Goal: Information Seeking & Learning: Learn about a topic

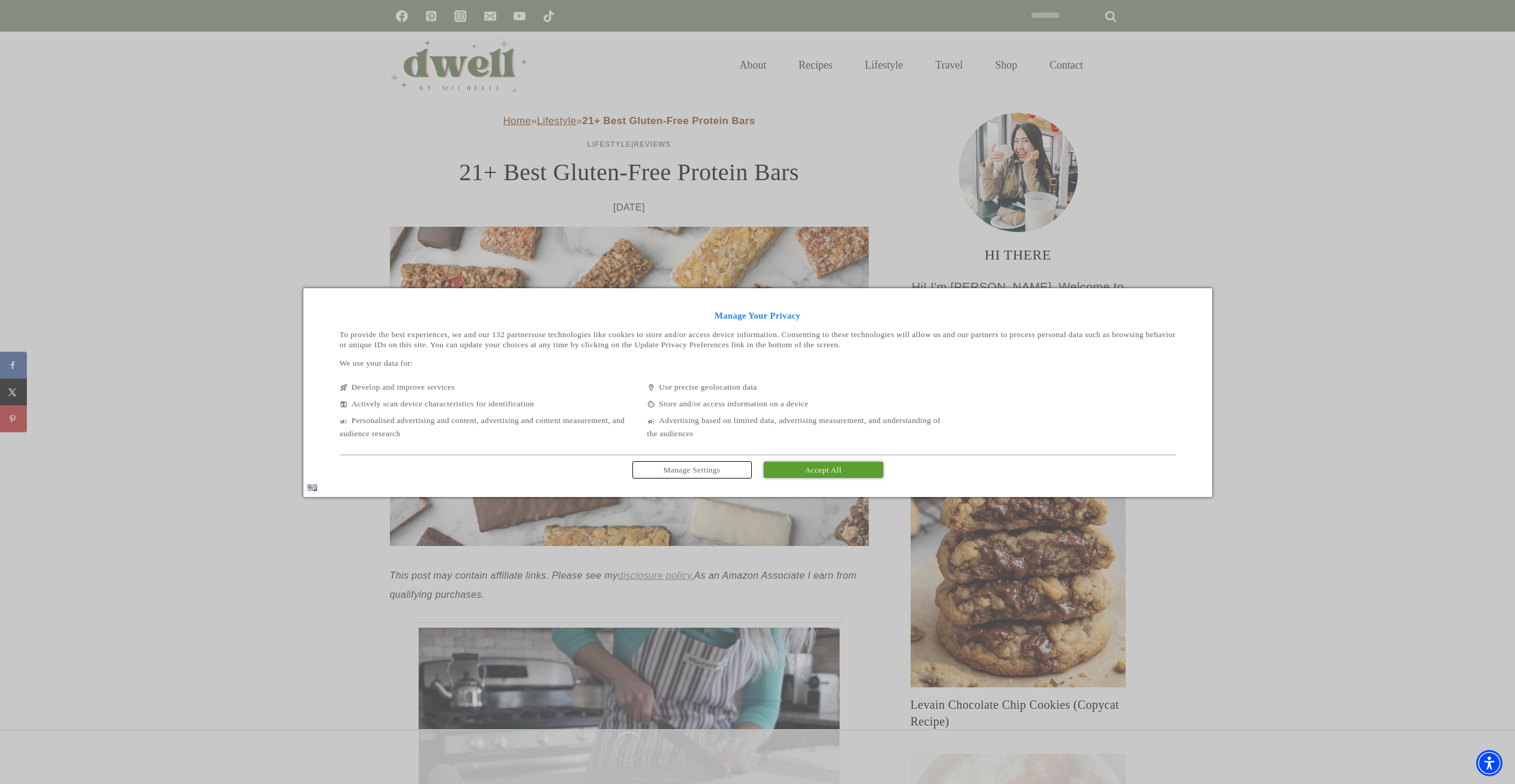
click at [812, 470] on span "Accept All" at bounding box center [822, 470] width 36 height 9
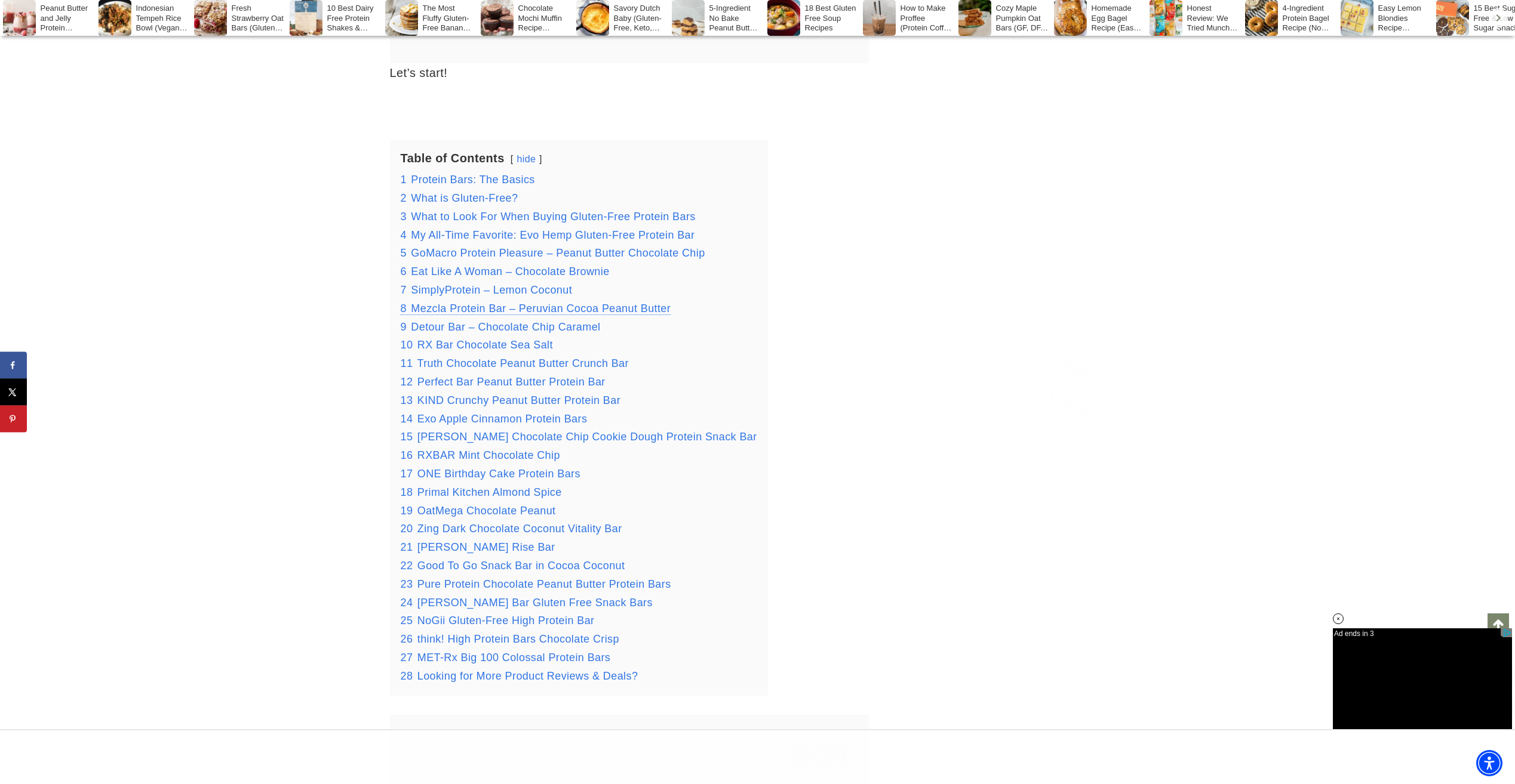
click at [510, 306] on span "Mezcla Protein Bar – Peruvian Cocoa Peanut Butter" at bounding box center [540, 308] width 260 height 12
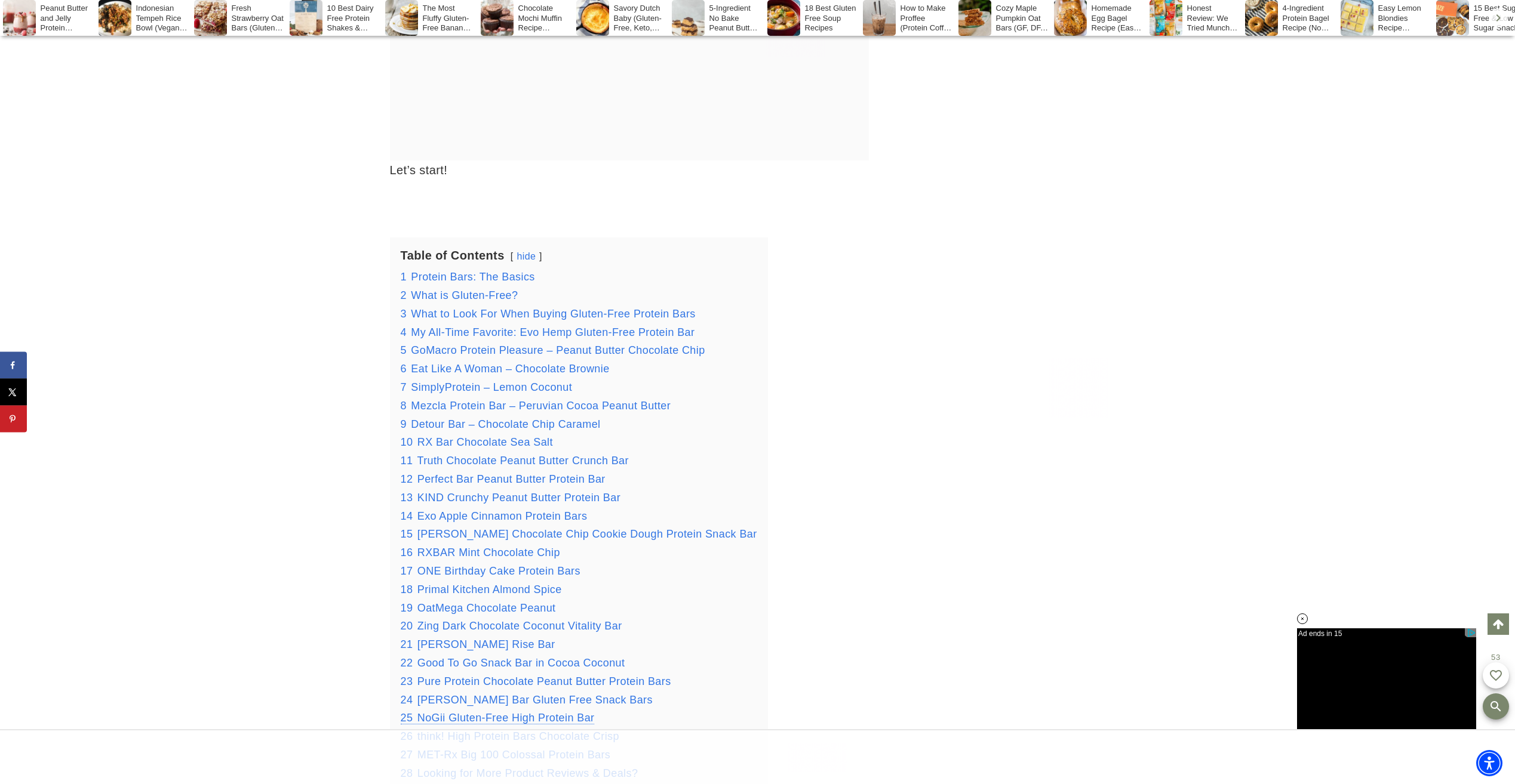
scroll to position [1850, 0]
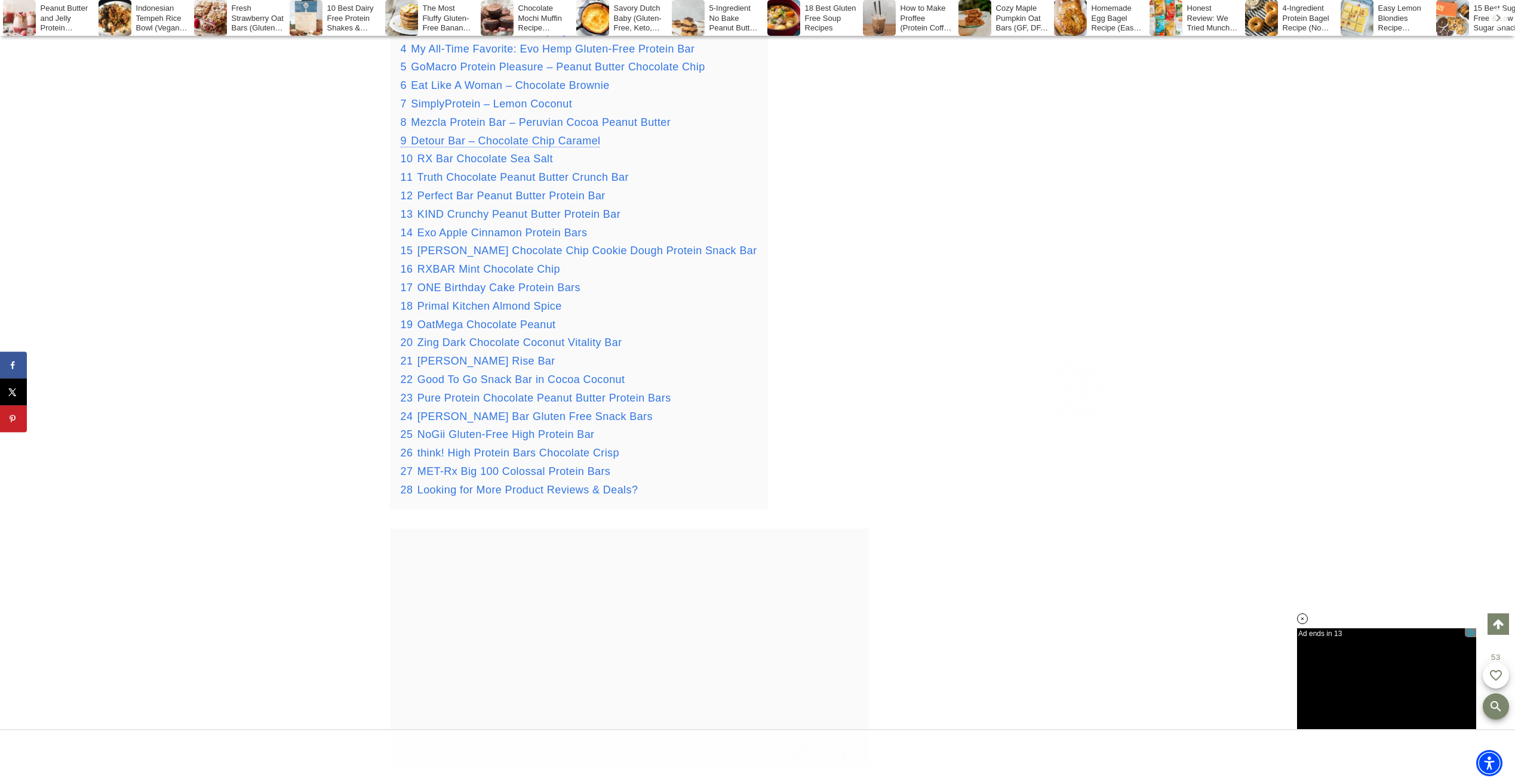
click at [456, 143] on span "Detour Bar – Chocolate Chip Caramel" at bounding box center [505, 140] width 189 height 12
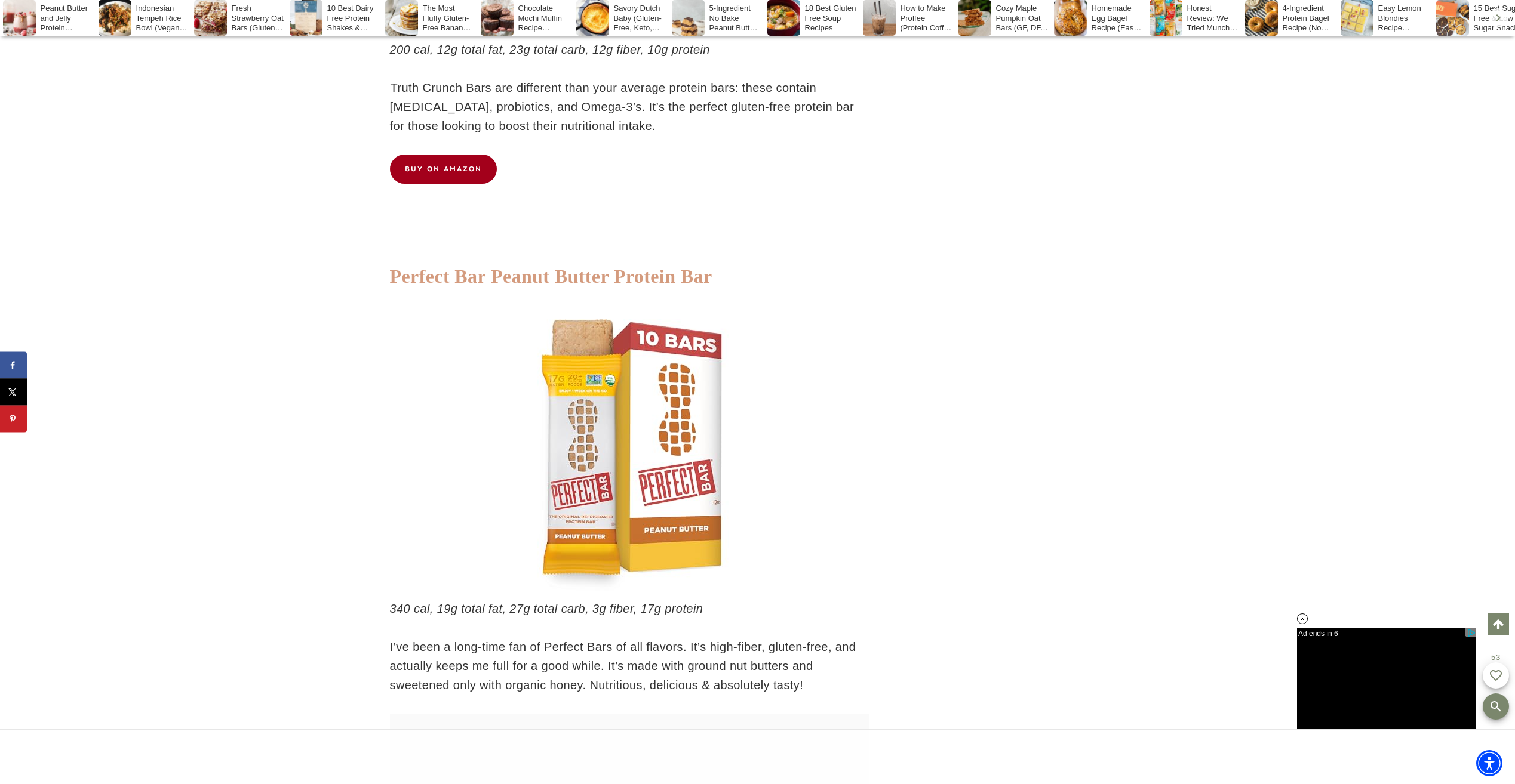
click at [515, 287] on strong "Perfect Bar Peanut Butter Protein Bar" at bounding box center [550, 276] width 322 height 21
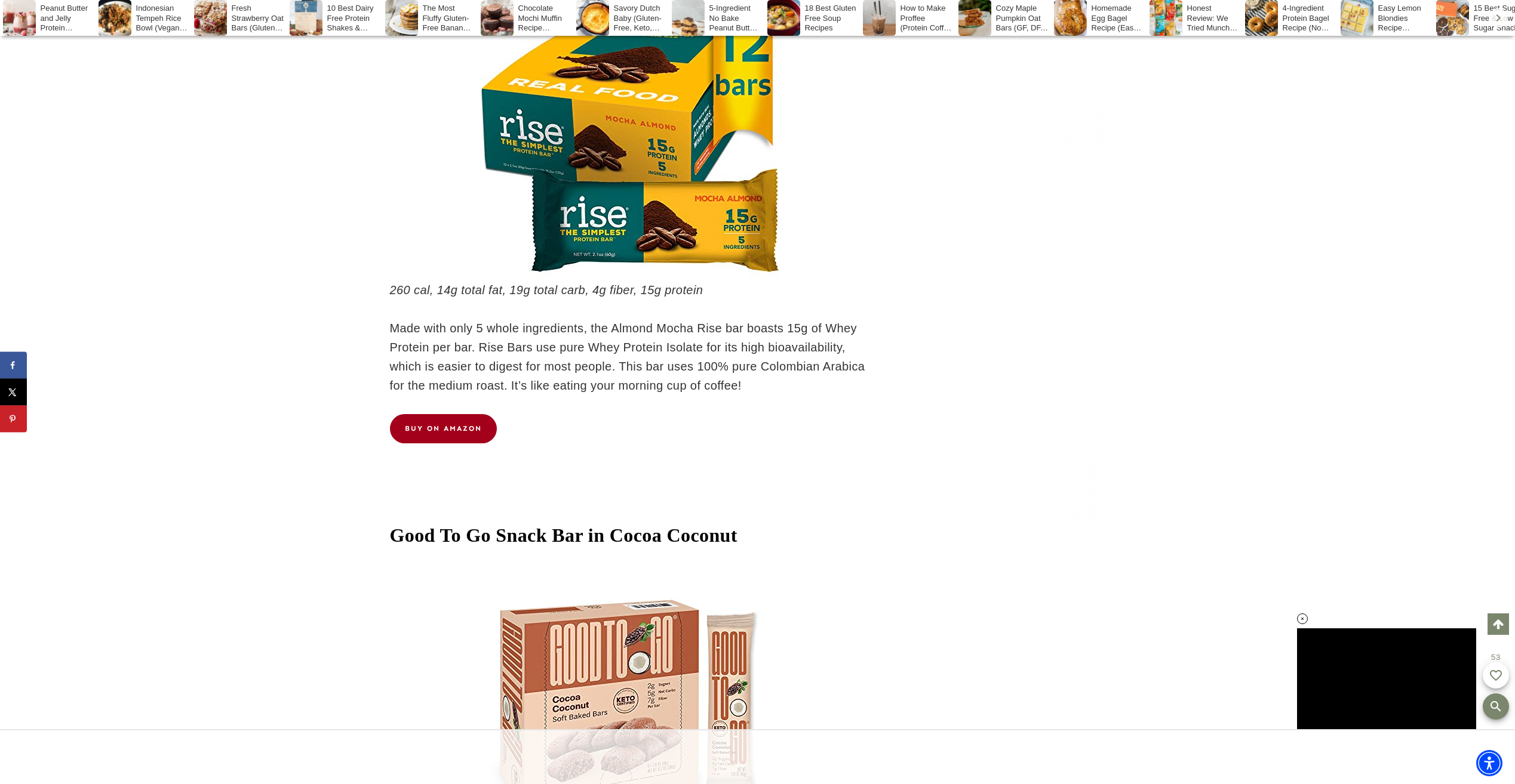
scroll to position [18576, 0]
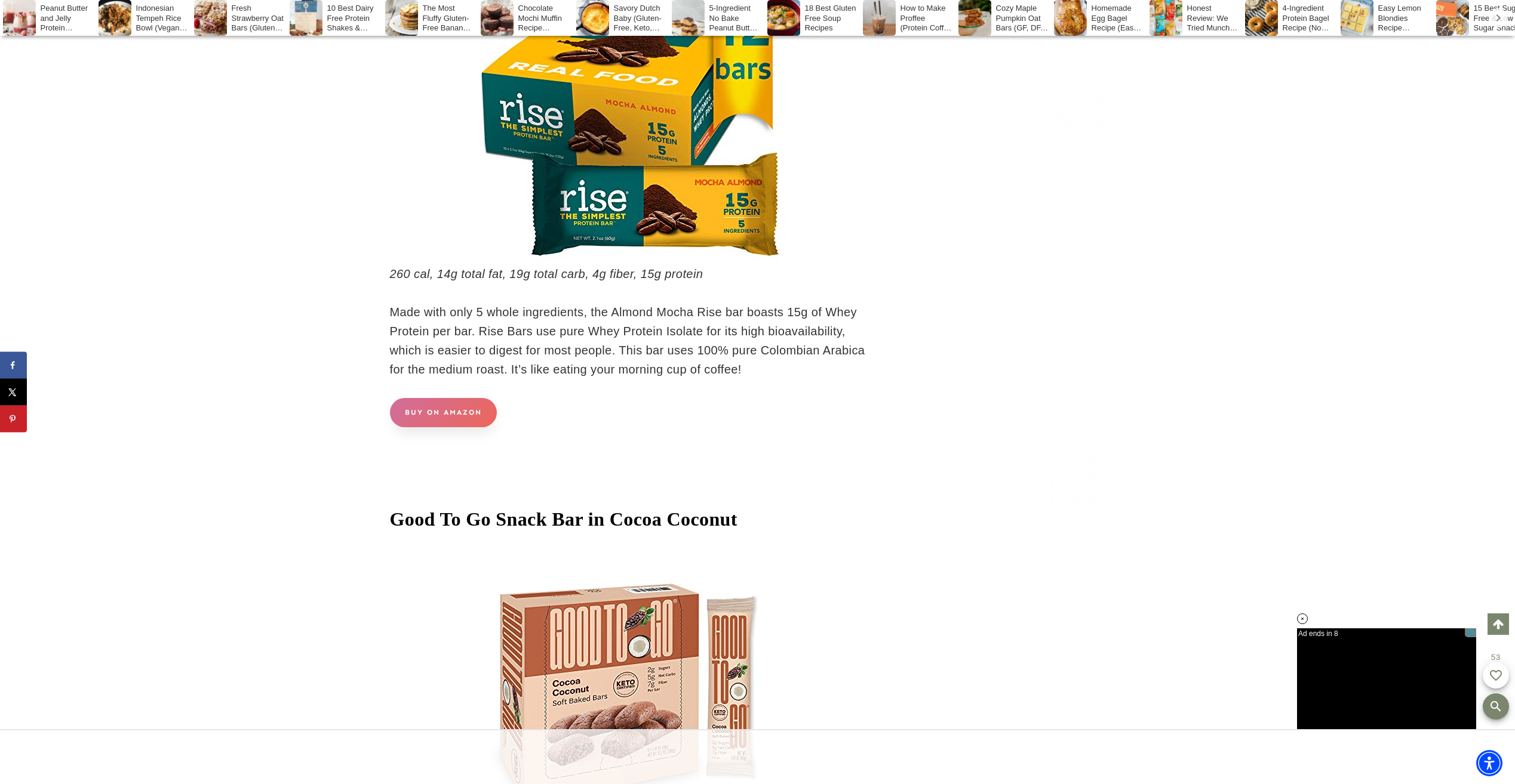
click at [442, 427] on link "BUY ON AMAZON" at bounding box center [443, 412] width 107 height 29
